Goal: Task Accomplishment & Management: Manage account settings

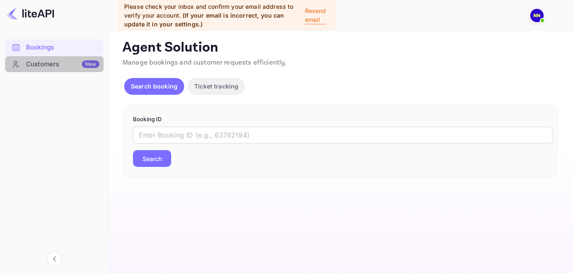
click at [41, 63] on div "Customers New" at bounding box center [62, 65] width 73 height 10
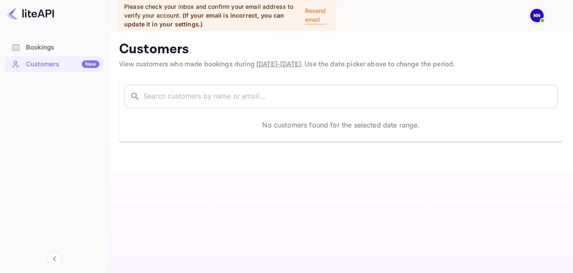
click at [539, 16] on img at bounding box center [536, 15] width 13 height 13
click at [222, 94] on div at bounding box center [286, 136] width 573 height 273
click at [43, 50] on div "Bookings" at bounding box center [62, 48] width 73 height 10
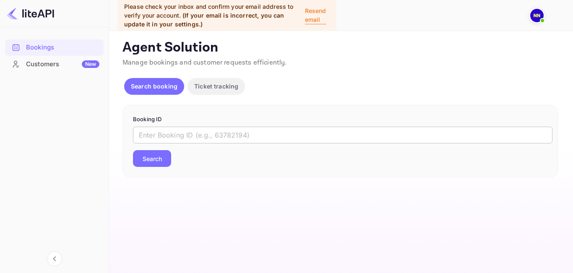
click at [151, 136] on input "text" at bounding box center [343, 135] width 420 height 17
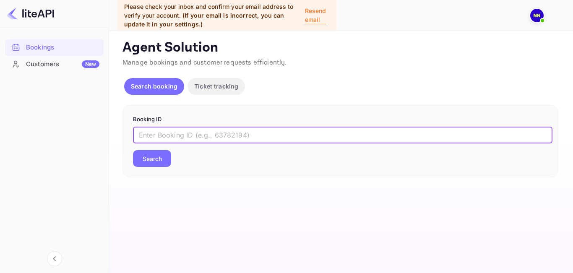
paste input "6Hul2JYCo"
type input "6Hul2JYCo"
click at [150, 157] on button "Search" at bounding box center [152, 158] width 38 height 17
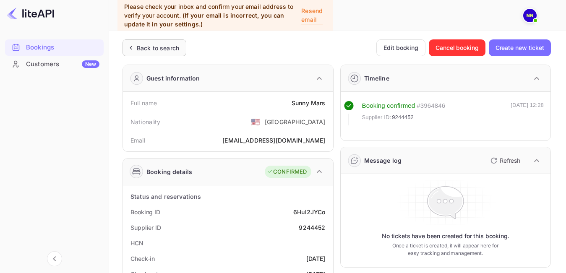
click at [140, 49] on div "Back to search" at bounding box center [158, 48] width 42 height 9
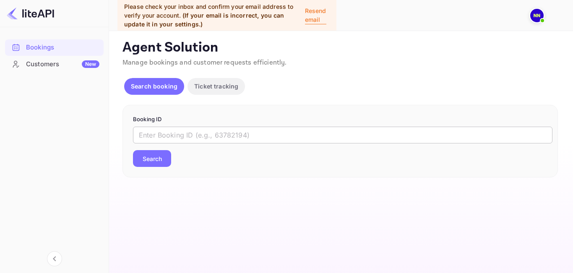
click at [204, 135] on input "text" at bounding box center [343, 135] width 420 height 17
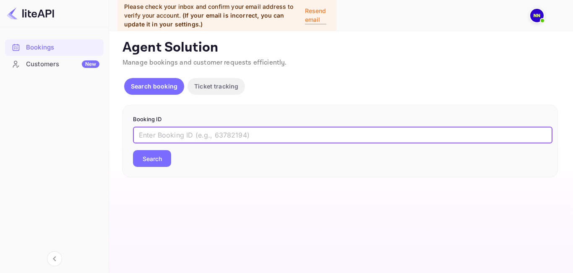
paste input "rS5LT_vkn"
type input "rS5LT_vkn"
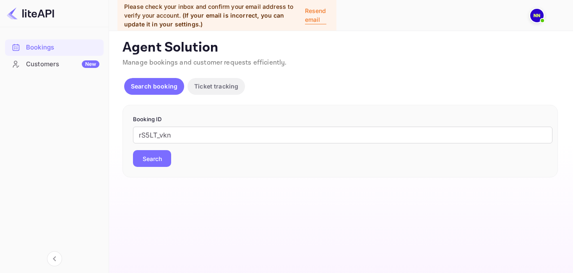
click at [157, 160] on button "Search" at bounding box center [152, 158] width 38 height 17
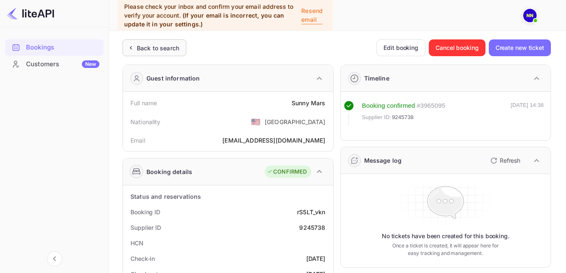
click at [165, 43] on div "Back to search" at bounding box center [155, 47] width 64 height 17
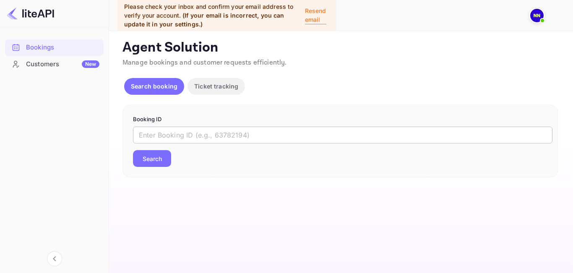
click at [157, 135] on input "text" at bounding box center [343, 135] width 420 height 17
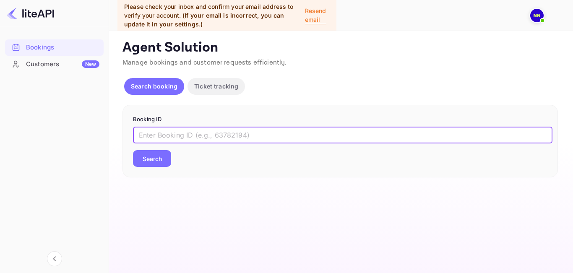
paste input "rS5LT_vkn"
type input "rS5LT_vkn"
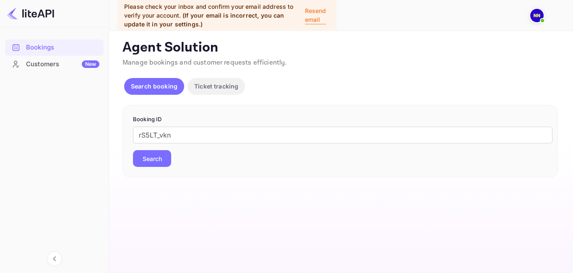
click at [159, 165] on button "Search" at bounding box center [152, 158] width 38 height 17
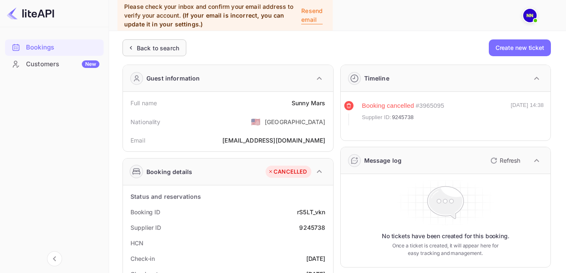
click at [149, 49] on div "Back to search" at bounding box center [158, 48] width 42 height 9
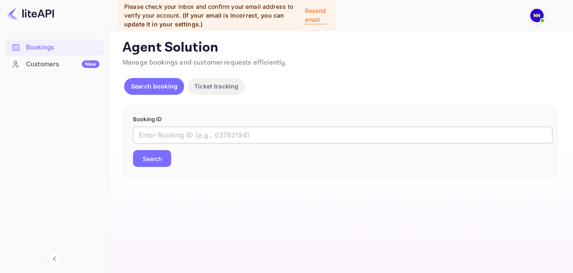
click at [156, 138] on input "text" at bounding box center [343, 135] width 420 height 17
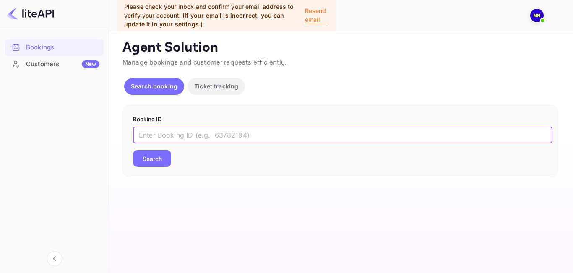
click at [226, 90] on p "Ticket tracking" at bounding box center [216, 86] width 44 height 9
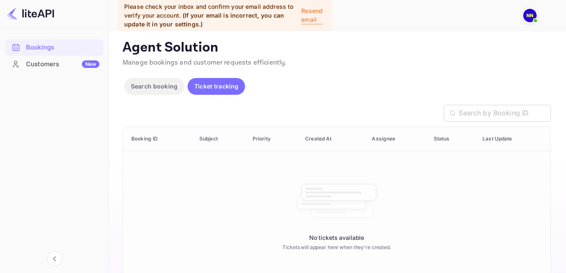
click at [153, 140] on th "Booking ID" at bounding box center [158, 139] width 70 height 24
click at [162, 91] on p "Search booking" at bounding box center [154, 86] width 47 height 9
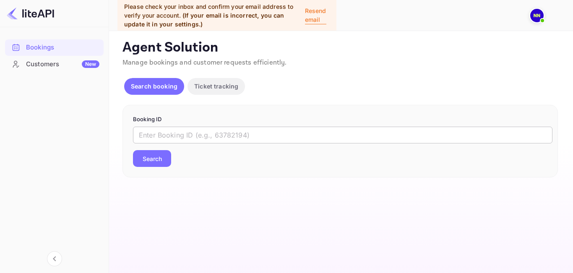
click at [163, 132] on input "text" at bounding box center [343, 135] width 420 height 17
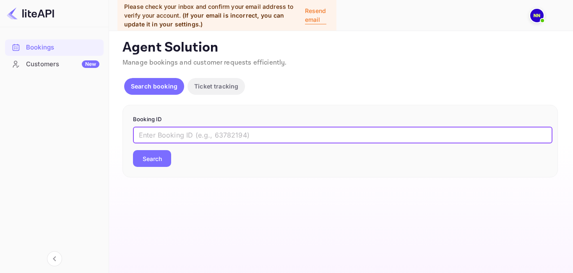
paste input "eq625eE8e"
type input "eq625eE8e"
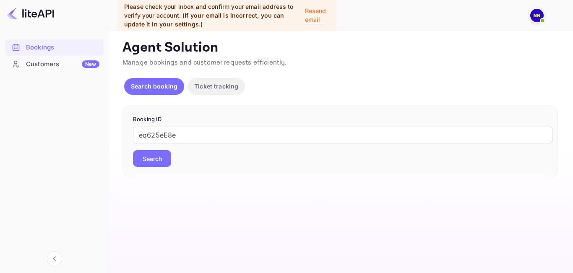
click at [150, 160] on button "Search" at bounding box center [152, 158] width 38 height 17
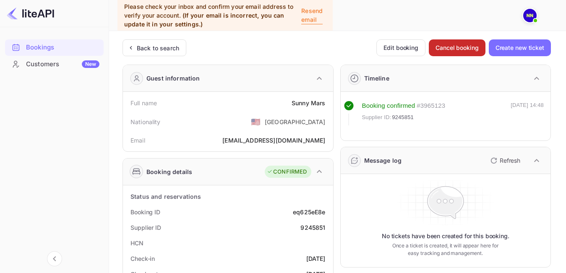
click at [448, 50] on button "Cancel booking" at bounding box center [457, 47] width 57 height 17
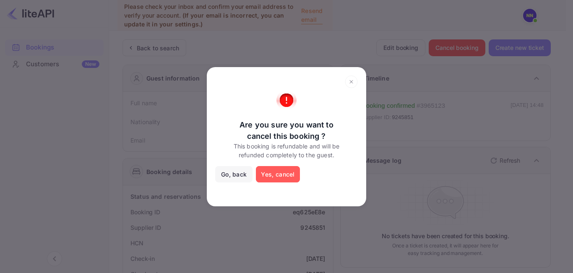
click at [266, 172] on button "Yes, cancel" at bounding box center [278, 174] width 44 height 17
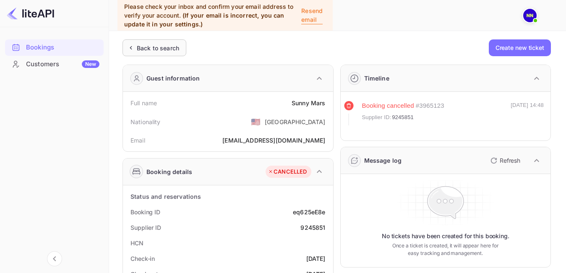
click at [162, 50] on div "Back to search" at bounding box center [158, 48] width 42 height 9
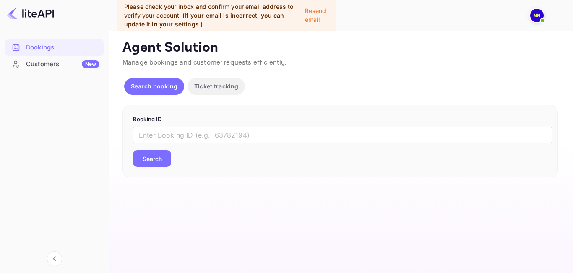
click at [534, 17] on img at bounding box center [536, 15] width 13 height 13
click at [507, 46] on div "N/A N/A agent" at bounding box center [496, 44] width 83 height 18
click at [488, 36] on p "N/A N/A" at bounding box center [490, 40] width 27 height 10
click at [488, 44] on p "N/A N/A" at bounding box center [490, 40] width 27 height 10
click at [56, 50] on div at bounding box center [286, 136] width 573 height 273
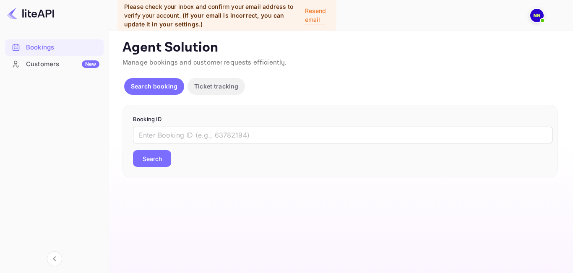
click at [226, 87] on p "Ticket tracking" at bounding box center [216, 86] width 44 height 9
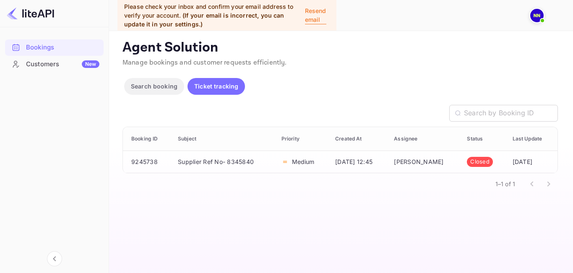
click at [166, 89] on p "Search booking" at bounding box center [154, 86] width 47 height 9
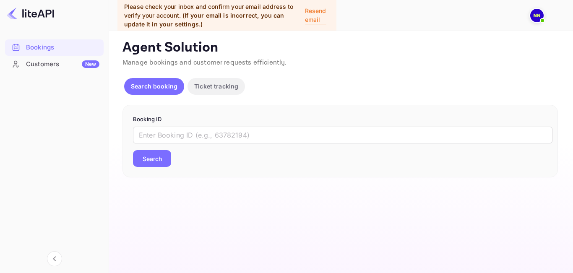
click at [318, 50] on p "Agent Solution" at bounding box center [341, 47] width 436 height 17
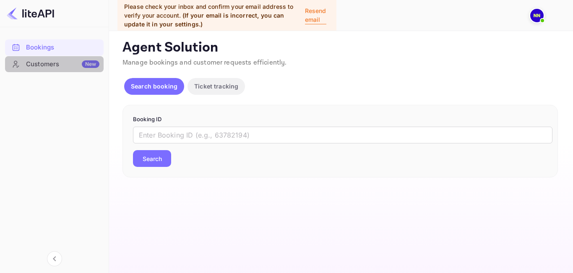
click at [46, 60] on div "Customers New" at bounding box center [62, 65] width 73 height 10
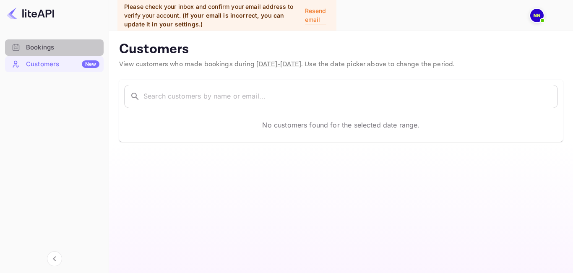
click at [43, 50] on div "Bookings" at bounding box center [62, 48] width 73 height 10
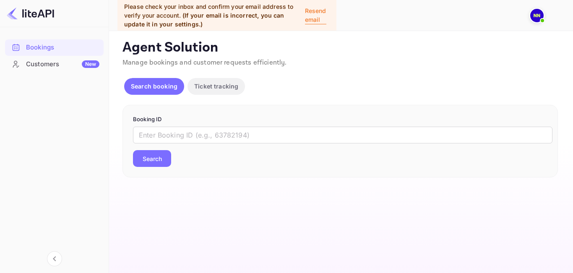
click at [537, 17] on img at bounding box center [536, 15] width 13 height 13
click at [217, 89] on div at bounding box center [286, 136] width 573 height 273
click at [204, 87] on p "Ticket tracking" at bounding box center [216, 86] width 44 height 9
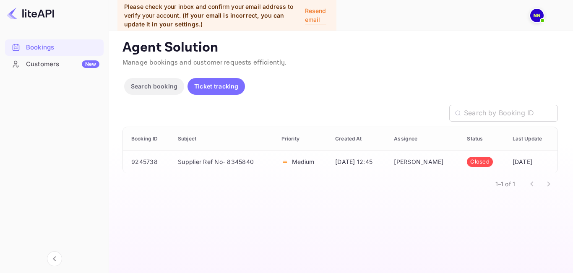
click at [204, 87] on p "Ticket tracking" at bounding box center [216, 86] width 44 height 9
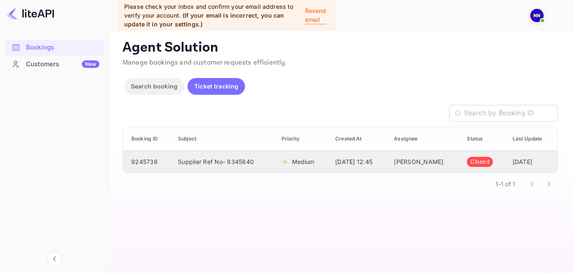
click at [294, 157] on td "Medium" at bounding box center [302, 162] width 54 height 22
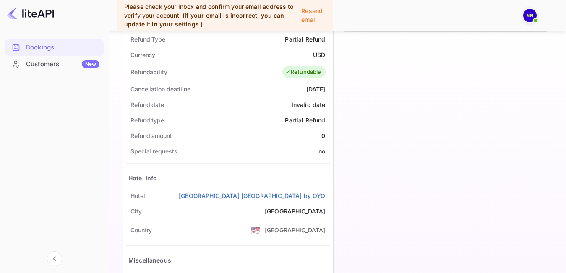
scroll to position [392, 0]
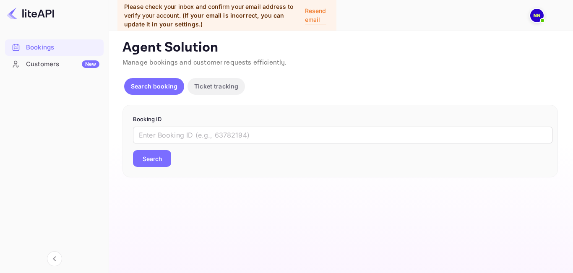
click at [532, 14] on img at bounding box center [536, 15] width 13 height 13
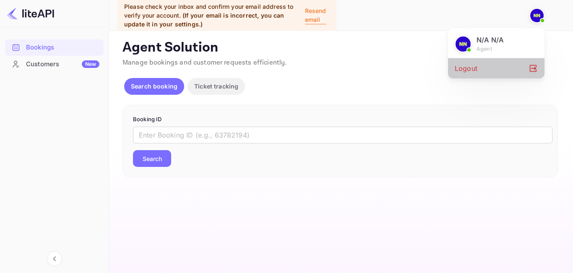
click at [464, 73] on div "Logout" at bounding box center [496, 68] width 97 height 20
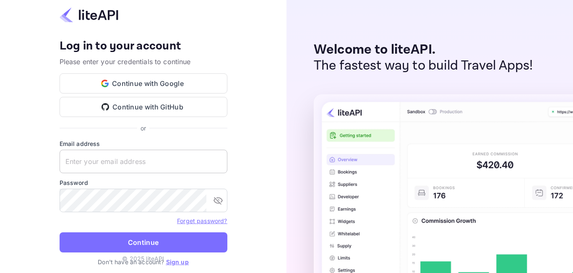
click at [98, 165] on input "text" at bounding box center [144, 162] width 168 height 24
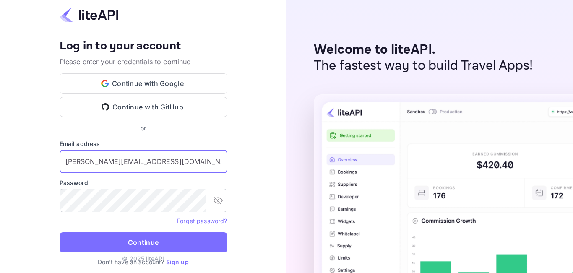
type input "raveendra@electems.com"
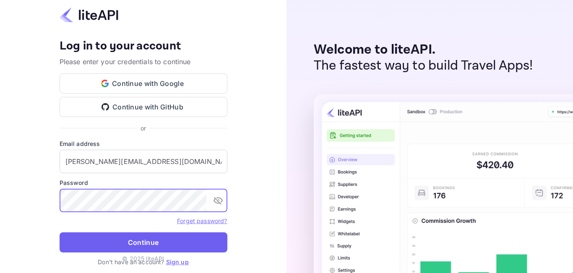
click at [142, 238] on button "Continue" at bounding box center [144, 242] width 168 height 20
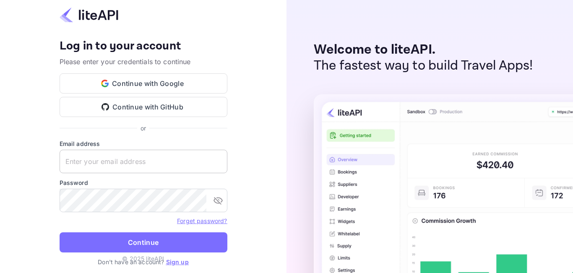
click at [174, 165] on input "text" at bounding box center [144, 162] width 168 height 24
paste input "guwU@8NxXxDiBuy"
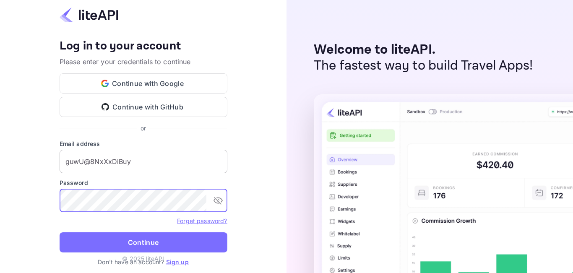
click at [154, 167] on input "guwU@8NxXxDiBuy" at bounding box center [144, 162] width 168 height 24
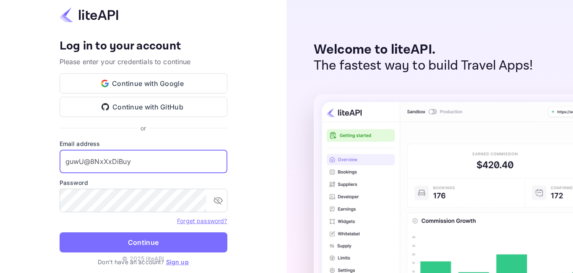
click at [154, 167] on input "guwU@8NxXxDiBuy" at bounding box center [144, 162] width 168 height 24
drag, startPoint x: 148, startPoint y: 165, endPoint x: 63, endPoint y: 167, distance: 85.2
click at [63, 167] on input "guwU@8NxXxDiBuy" at bounding box center [144, 162] width 168 height 24
paste input "moshood.rafiu@gloveler.com"
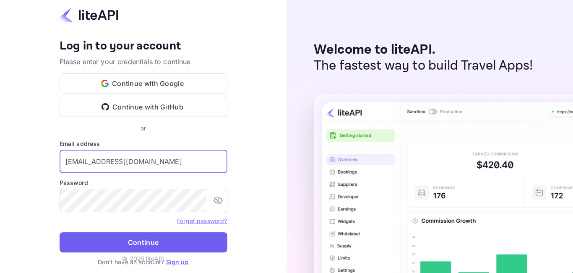
type input "moshood.rafiu@gloveler.com"
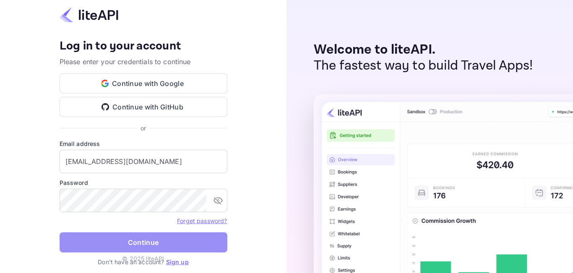
click at [133, 244] on button "Continue" at bounding box center [144, 242] width 168 height 20
